Goal: Information Seeking & Learning: Learn about a topic

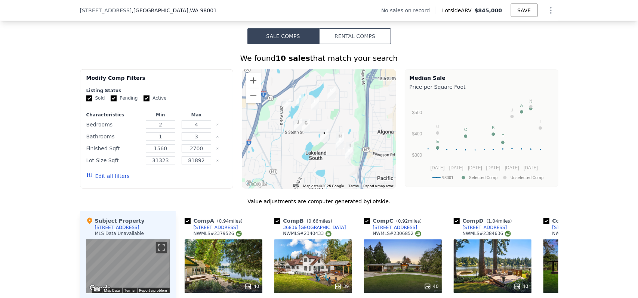
scroll to position [537, 0]
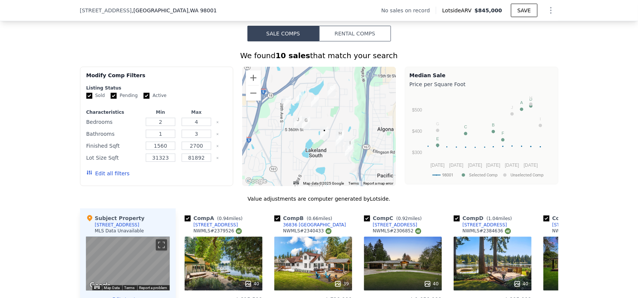
click at [303, 127] on img "3724 S 360th St" at bounding box center [306, 123] width 8 height 13
click at [337, 143] on img "36452 51st Ave S" at bounding box center [339, 140] width 8 height 13
click at [338, 142] on img "36452 51st Ave S" at bounding box center [339, 140] width 8 height 13
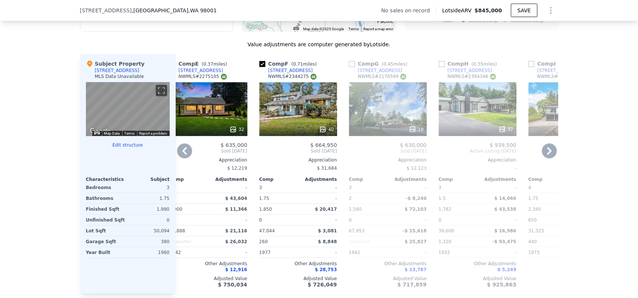
scroll to position [700, 0]
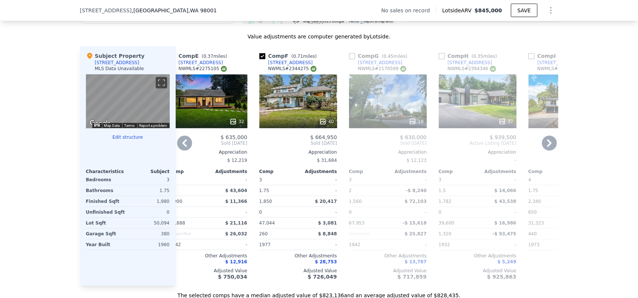
click at [218, 207] on div "$ 11,366" at bounding box center [228, 201] width 37 height 10
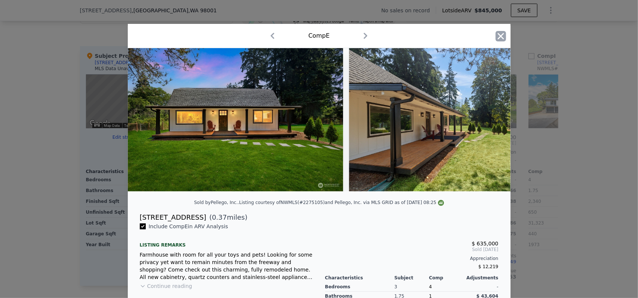
click at [495, 41] on icon "button" at bounding box center [500, 36] width 10 height 10
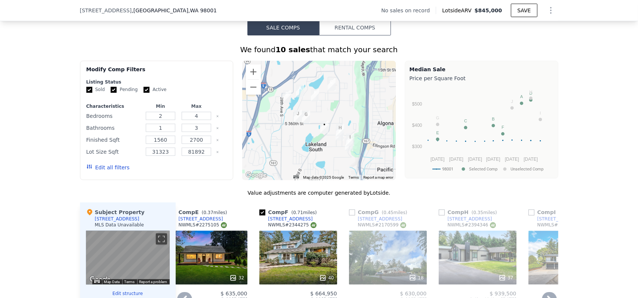
scroll to position [543, 0]
click at [315, 98] on img "35205 42nd Ave S" at bounding box center [315, 96] width 8 height 13
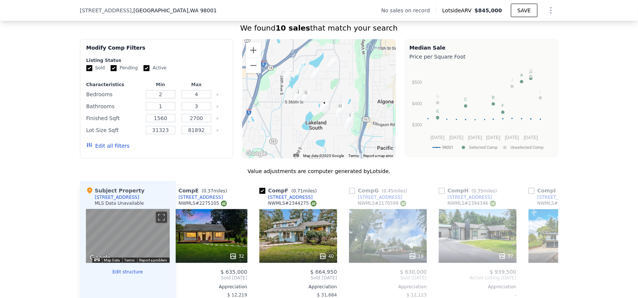
scroll to position [534, 0]
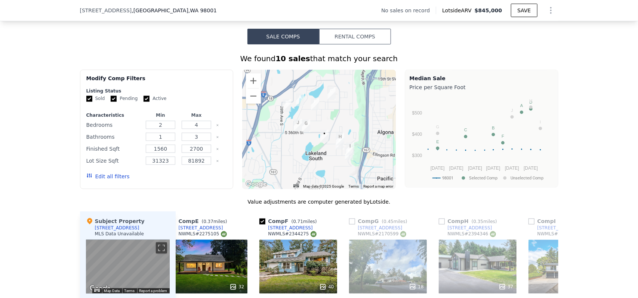
click at [302, 129] on img "3724 S 360th St" at bounding box center [306, 126] width 8 height 13
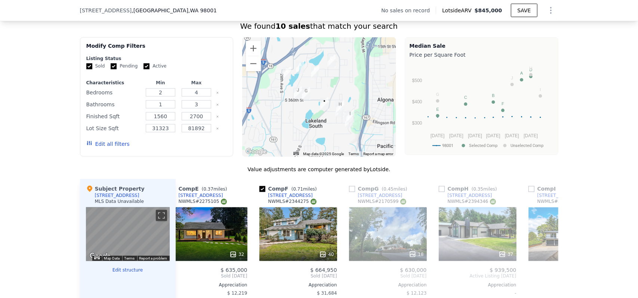
scroll to position [575, 0]
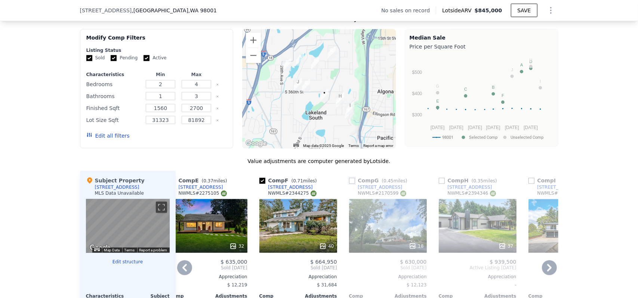
click at [349, 184] on input "checkbox" at bounding box center [352, 181] width 6 height 6
checkbox input "true"
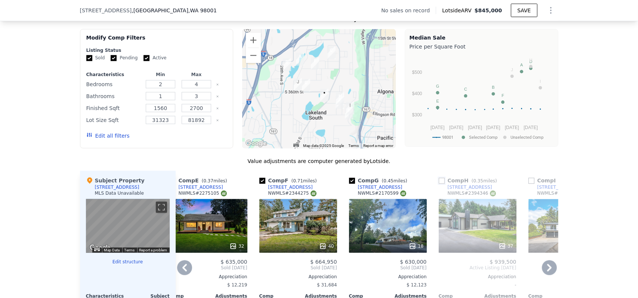
click at [438, 184] on input "checkbox" at bounding box center [441, 181] width 6 height 6
checkbox input "true"
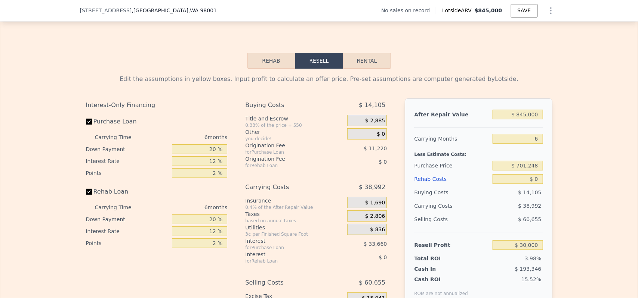
scroll to position [1020, 0]
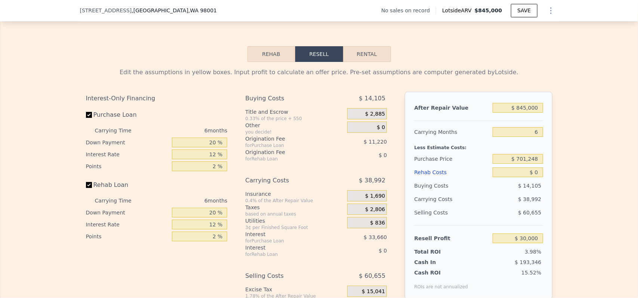
click at [260, 62] on button "Rehab" at bounding box center [271, 54] width 48 height 16
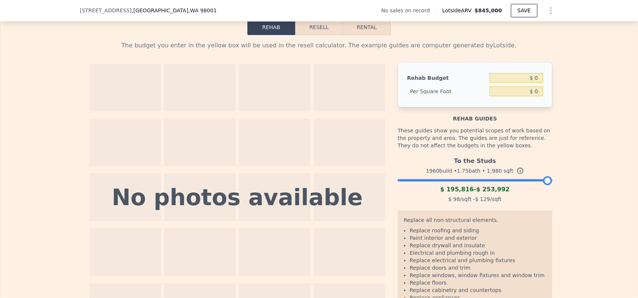
scroll to position [1052, 0]
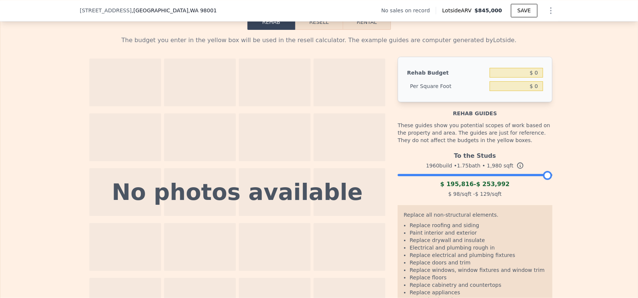
click at [477, 161] on div "To the Studs" at bounding box center [474, 155] width 154 height 12
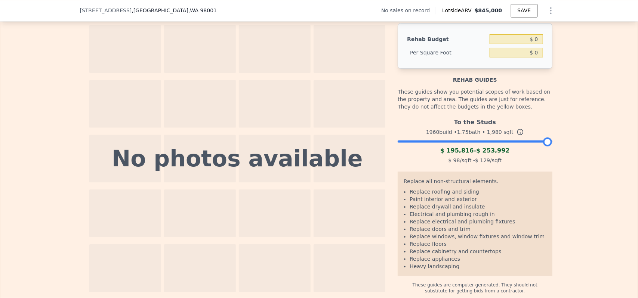
scroll to position [1092, 0]
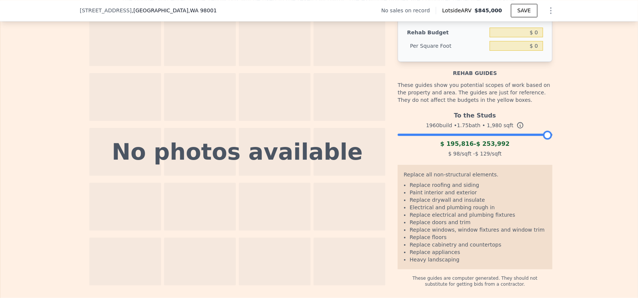
drag, startPoint x: 546, startPoint y: 145, endPoint x: 559, endPoint y: 143, distance: 13.6
click at [559, 143] on div "The budget you enter in the yellow box will be used in the resell calculator. T…" at bounding box center [318, 139] width 637 height 298
click at [572, 146] on div "The budget you enter in the yellow box will be used in the resell calculator. T…" at bounding box center [318, 139] width 637 height 298
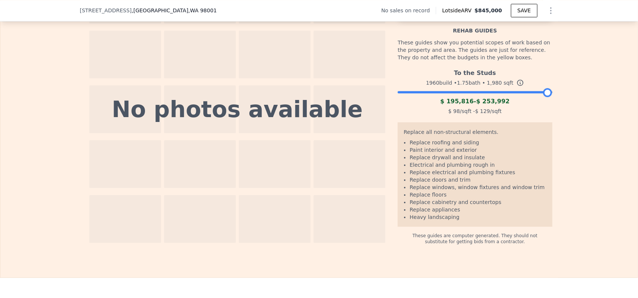
scroll to position [1136, 0]
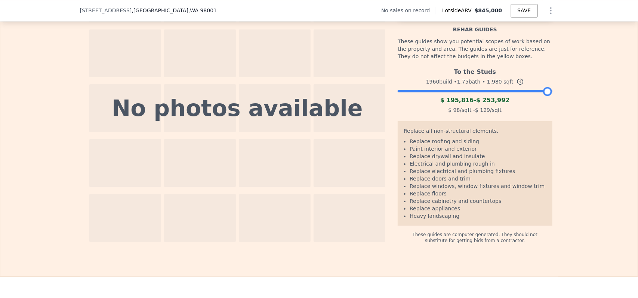
click at [572, 146] on div "The budget you enter in the yellow box will be used in the resell calculator. T…" at bounding box center [318, 95] width 637 height 298
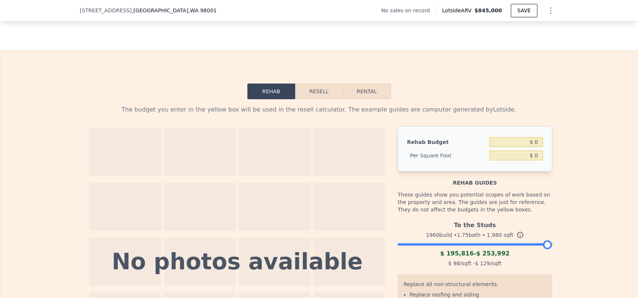
scroll to position [982, 0]
click at [245, 115] on div "The budget you enter in the yellow box will be used in the resell calculator. T…" at bounding box center [319, 110] width 466 height 9
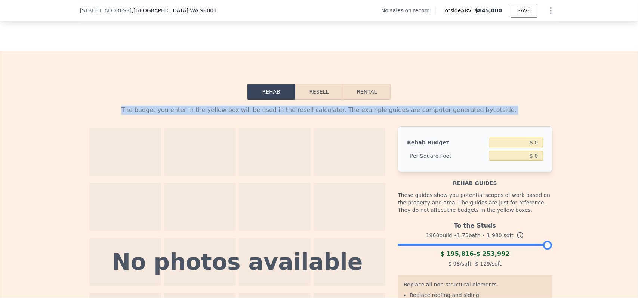
click at [245, 115] on div "The budget you enter in the yellow box will be used in the resell calculator. T…" at bounding box center [319, 110] width 466 height 9
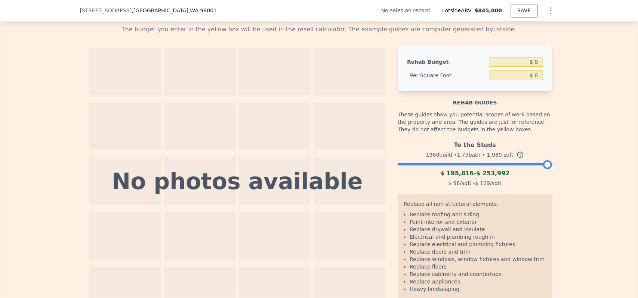
scroll to position [1063, 0]
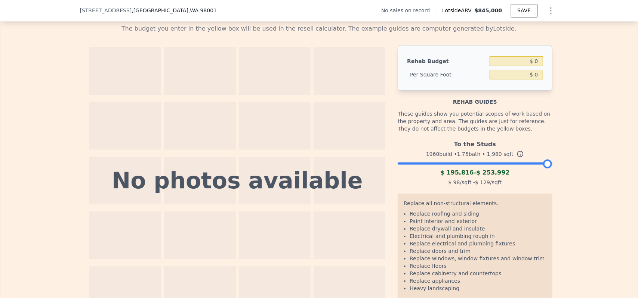
click at [462, 131] on div "These guides show you potential scopes of work based on the property and area. …" at bounding box center [474, 121] width 154 height 31
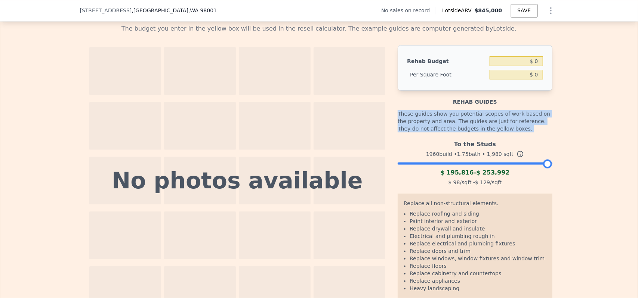
click at [462, 131] on div "These guides show you potential scopes of work based on the property and area. …" at bounding box center [474, 121] width 154 height 31
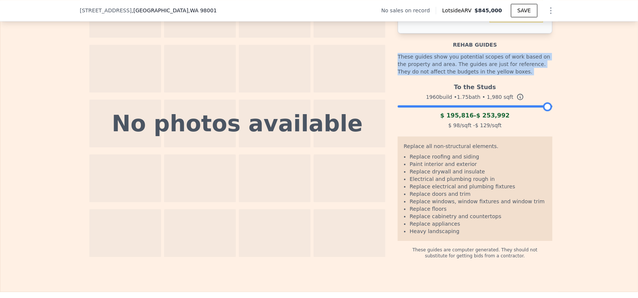
scroll to position [1124, 0]
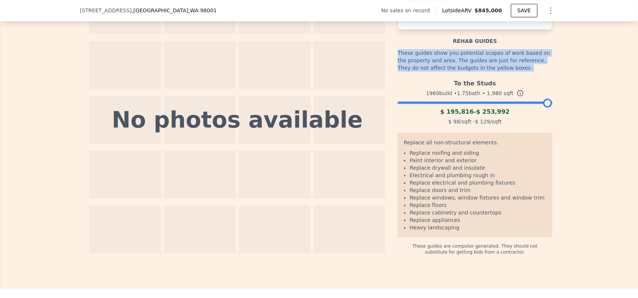
drag, startPoint x: 546, startPoint y: 114, endPoint x: 574, endPoint y: 117, distance: 28.2
click at [574, 117] on div "The budget you enter in the yellow box will be used in the resell calculator. T…" at bounding box center [318, 106] width 637 height 298
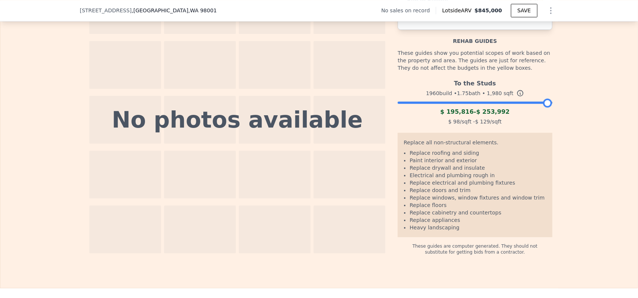
click at [564, 139] on div "The budget you enter in the yellow box will be used in the resell calculator. T…" at bounding box center [318, 106] width 637 height 298
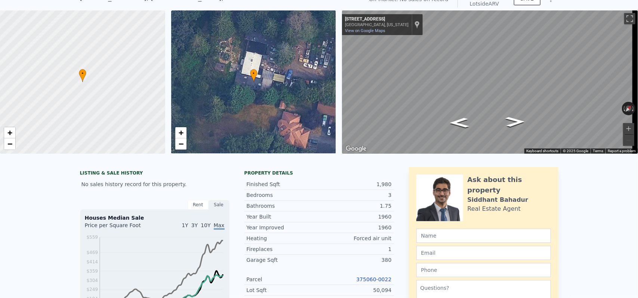
scroll to position [29, 0]
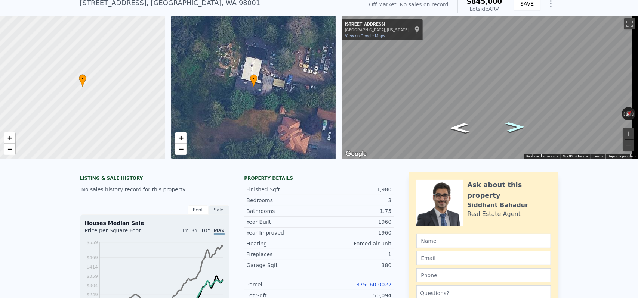
click at [516, 128] on icon "Go Northeast, Military Rd S" at bounding box center [515, 127] width 36 height 15
click at [457, 126] on icon "Go Southwest, Military Rd S" at bounding box center [460, 128] width 44 height 16
click at [514, 112] on icon "Go Northeast, Military Rd S" at bounding box center [511, 111] width 51 height 19
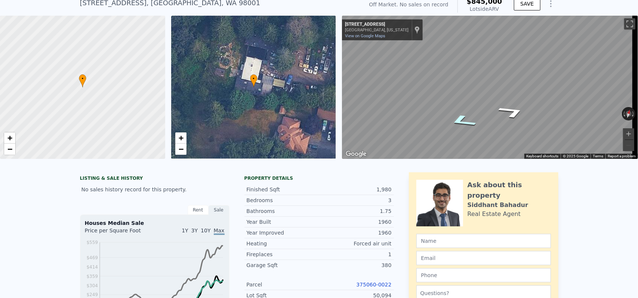
click at [468, 122] on icon "Go Southwest, Military Rd S" at bounding box center [462, 121] width 51 height 19
click at [511, 112] on icon "Go Northeast, Military Rd S" at bounding box center [511, 111] width 51 height 19
click at [511, 112] on icon "Go Northeast, Military Rd S" at bounding box center [511, 111] width 50 height 19
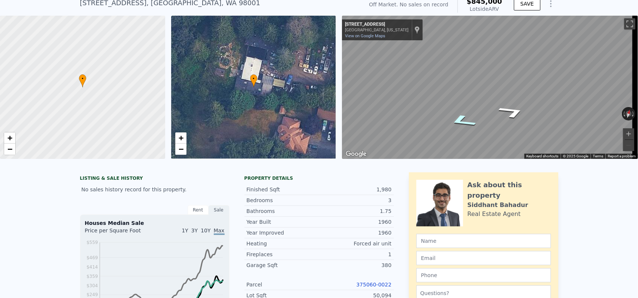
click at [464, 121] on icon "Go Southwest, Military Rd S" at bounding box center [462, 120] width 50 height 19
click at [464, 121] on icon "Go Southwest, Military Rd S" at bounding box center [462, 121] width 51 height 19
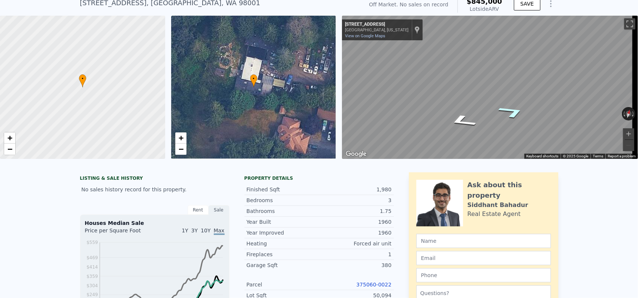
click at [512, 113] on icon "Go Northeast, Military Rd S" at bounding box center [511, 111] width 51 height 19
click at [373, 35] on link "View on Google Maps" at bounding box center [365, 36] width 40 height 5
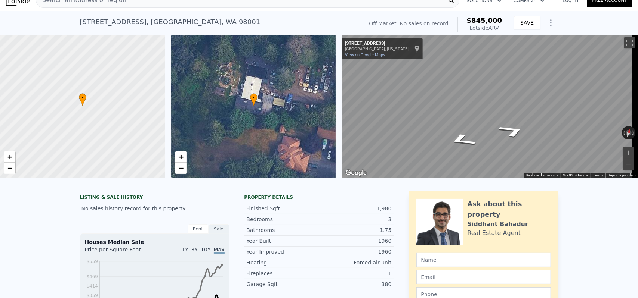
scroll to position [0, 0]
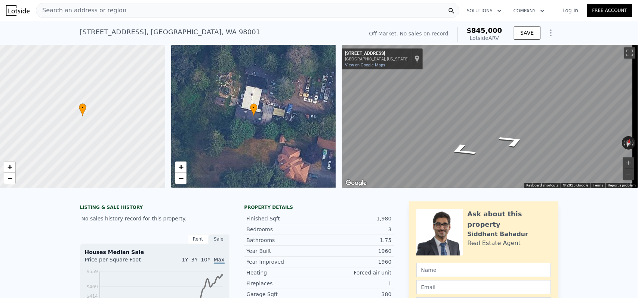
click at [270, 105] on div "• + −" at bounding box center [253, 116] width 165 height 143
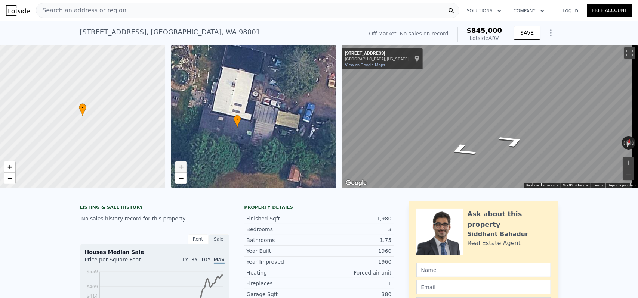
click at [270, 105] on div "• + −" at bounding box center [253, 116] width 165 height 143
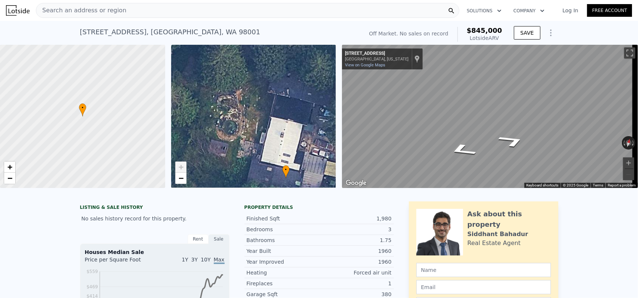
drag, startPoint x: 270, startPoint y: 105, endPoint x: 326, endPoint y: 150, distance: 72.3
click at [326, 150] on div "• + −" at bounding box center [253, 116] width 165 height 143
click at [223, 111] on div "• + −" at bounding box center [253, 116] width 165 height 143
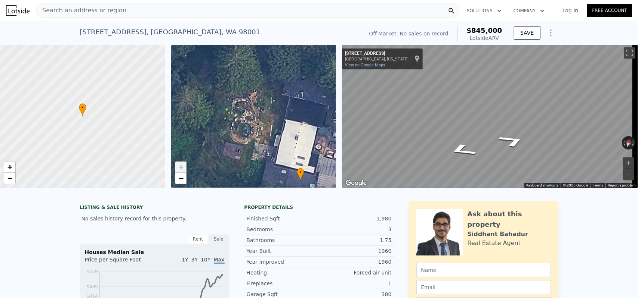
click at [484, 36] on div "Lotside ARV" at bounding box center [483, 37] width 35 height 7
click at [477, 38] on div "Lotside ARV" at bounding box center [483, 37] width 35 height 7
click at [132, 34] on div "[STREET_ADDRESS]" at bounding box center [170, 32] width 180 height 10
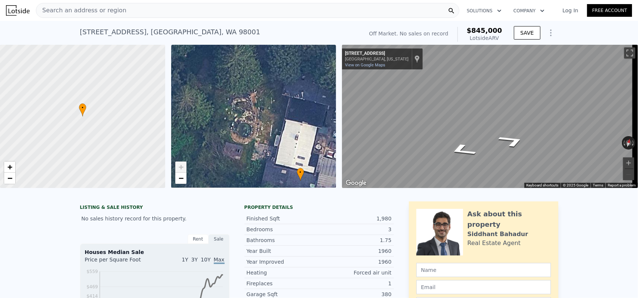
click at [132, 34] on div "[STREET_ADDRESS]" at bounding box center [170, 32] width 180 height 10
copy div "[STREET_ADDRESS] No sales on record (~ARV $845k )"
